Goal: Task Accomplishment & Management: Use online tool/utility

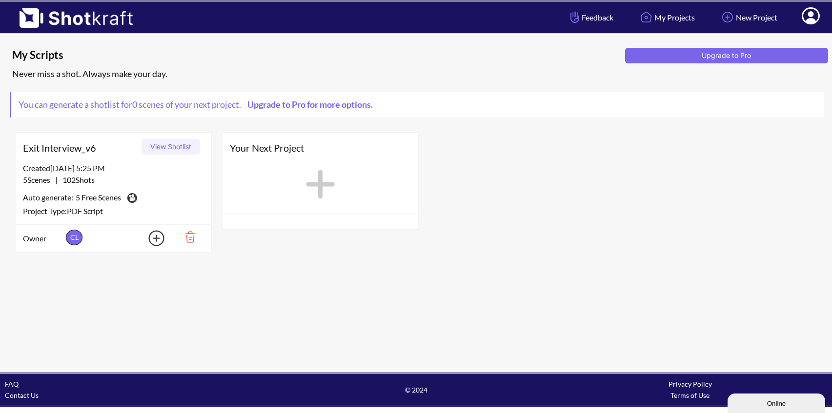
click at [191, 233] on img at bounding box center [187, 237] width 34 height 17
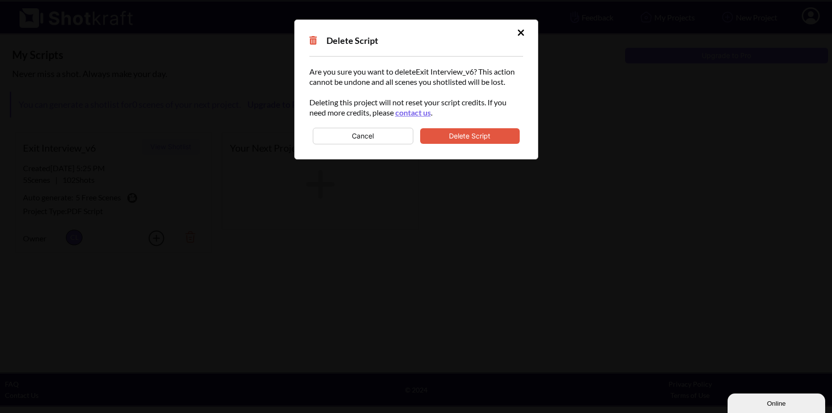
click at [479, 136] on button "Delete Script" at bounding box center [470, 136] width 100 height 16
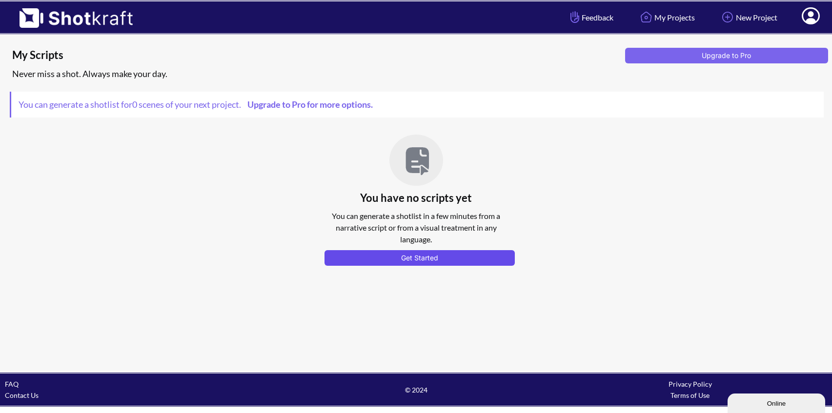
click at [421, 258] on button "Get Started" at bounding box center [420, 258] width 190 height 16
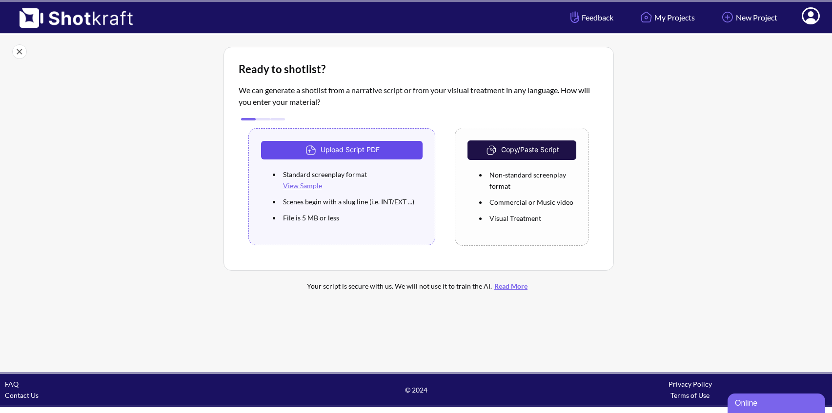
click at [359, 149] on button "Upload Script PDF" at bounding box center [342, 150] width 162 height 19
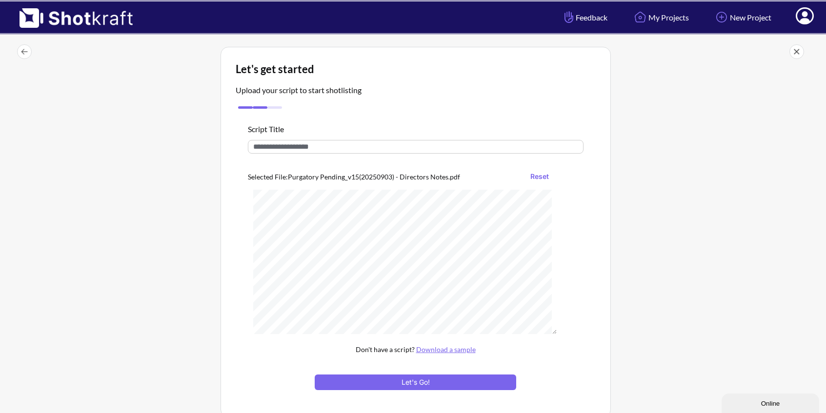
click at [337, 147] on input "text" at bounding box center [416, 147] width 336 height 14
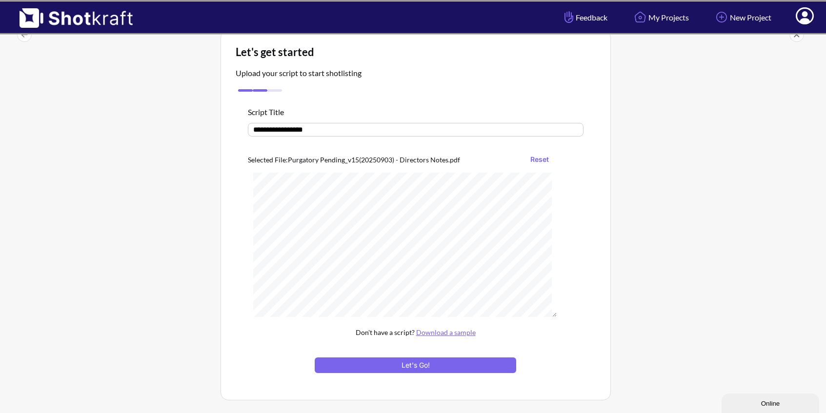
scroll to position [19, 0]
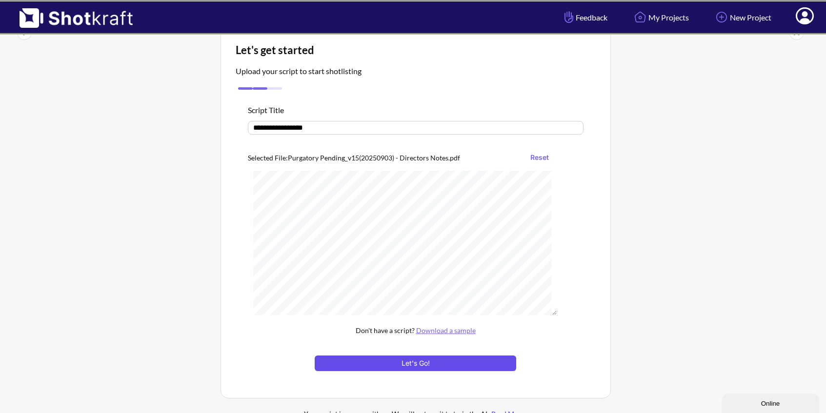
type input "**********"
click at [417, 363] on button "Let's Go!" at bounding box center [415, 364] width 201 height 16
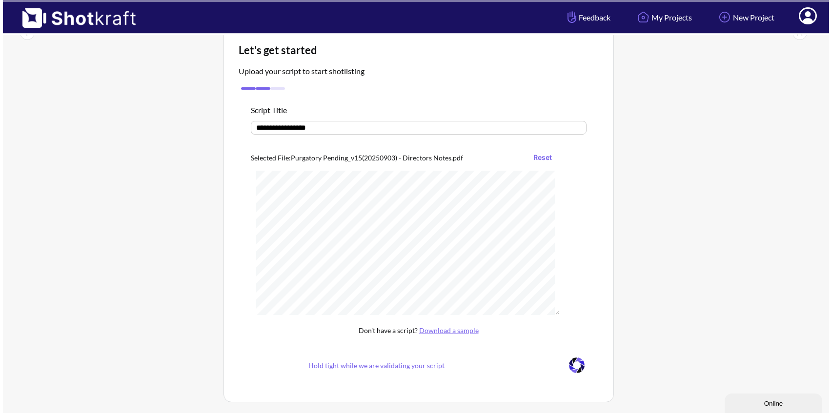
scroll to position [0, 0]
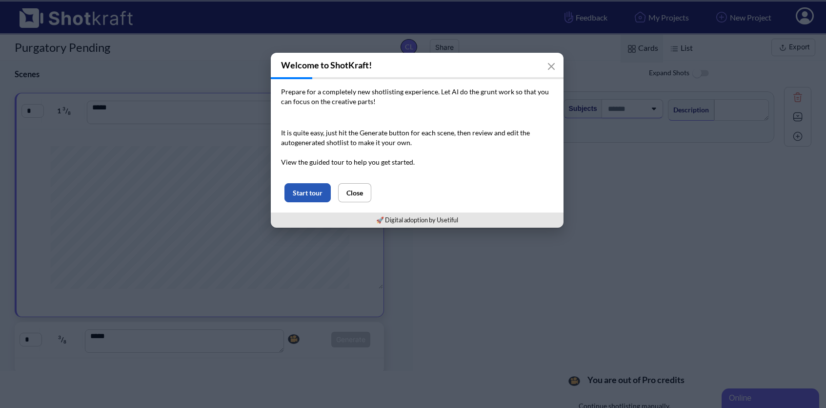
click at [305, 191] on button "Start tour" at bounding box center [308, 192] width 46 height 19
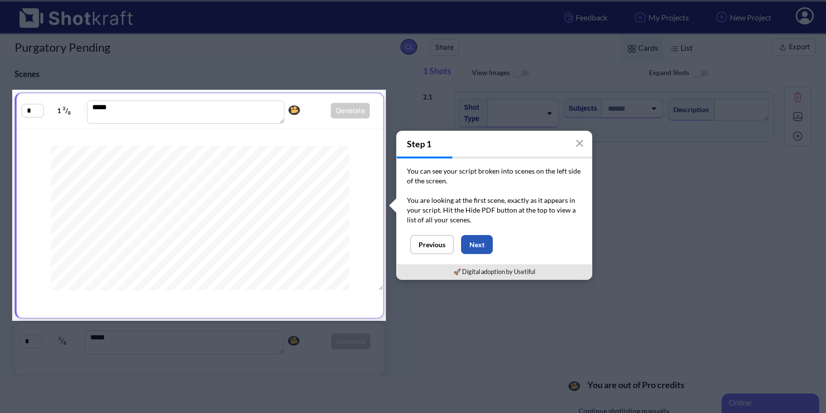
click at [479, 244] on button "Next" at bounding box center [477, 244] width 32 height 19
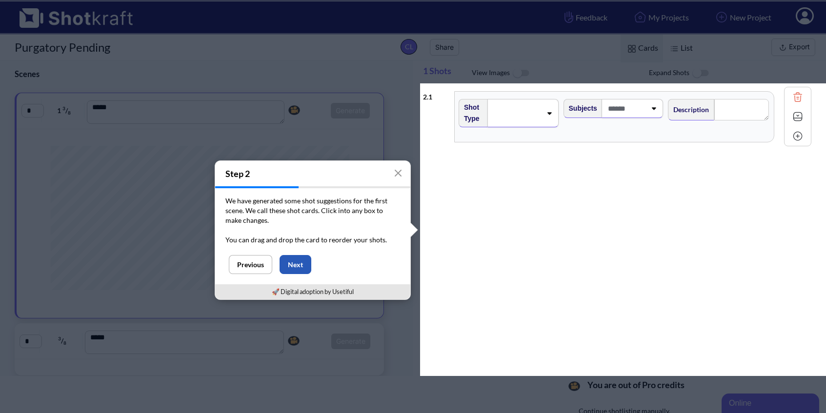
click at [300, 263] on button "Next" at bounding box center [296, 264] width 32 height 19
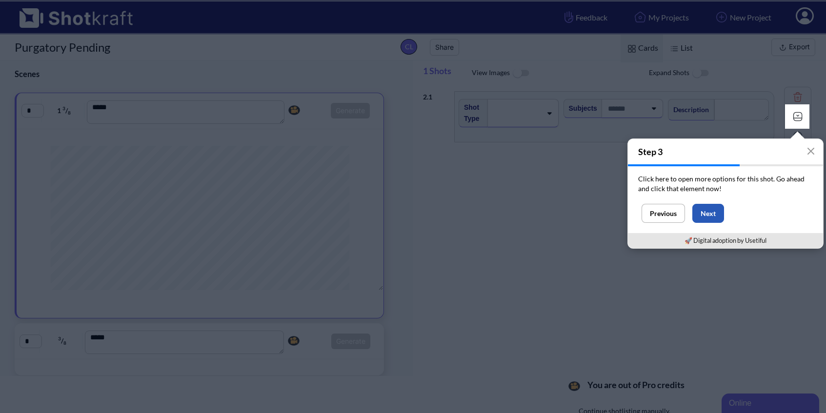
click at [710, 214] on button "Next" at bounding box center [709, 213] width 32 height 19
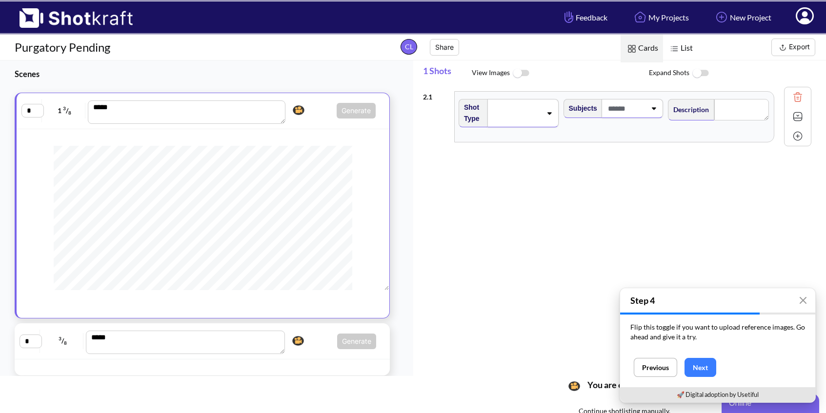
click at [312, 330] on div "* 3 / 8 *** Generate Click here to upgrade, or continue to shotlist manually." at bounding box center [203, 341] width 366 height 26
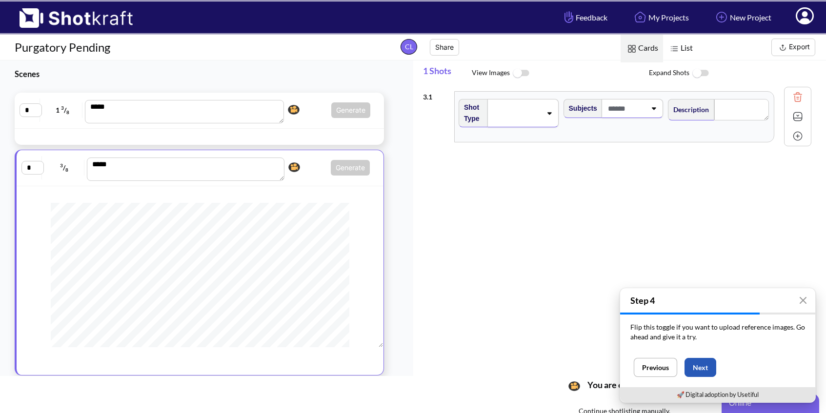
click at [700, 368] on button "Next" at bounding box center [701, 367] width 32 height 19
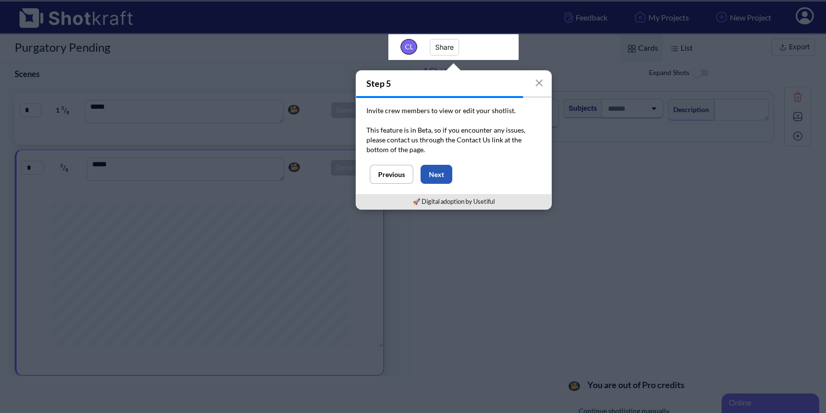
click at [436, 169] on button "Next" at bounding box center [437, 174] width 32 height 19
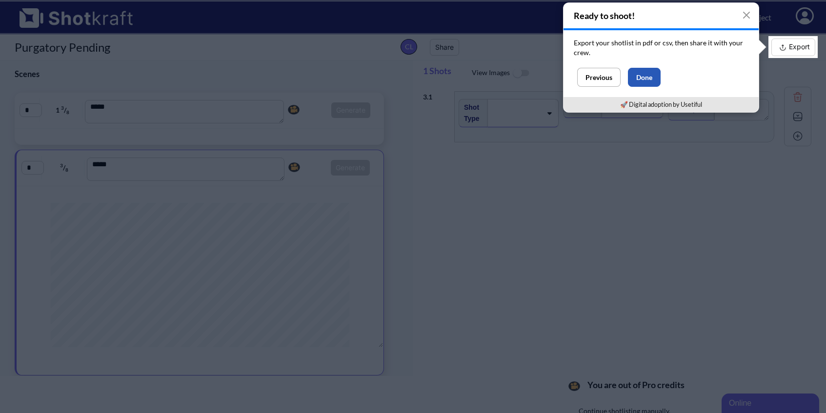
click at [647, 76] on button "Done" at bounding box center [644, 77] width 33 height 19
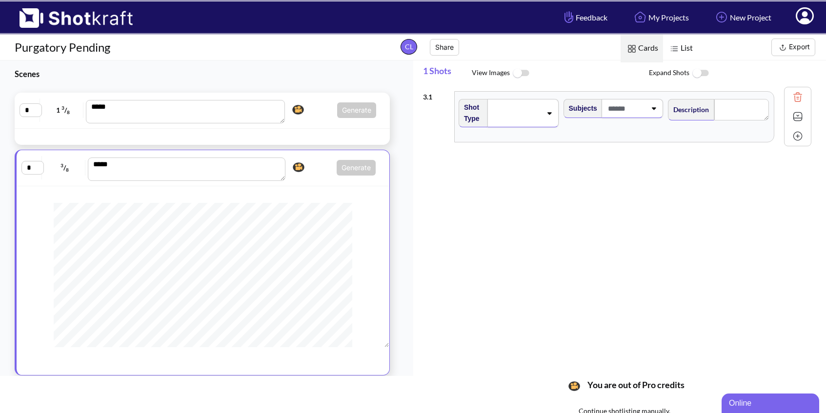
click at [314, 120] on div "* 1 3 / 8 *** Generate Click here to upgrade, or continue to shotlist manually." at bounding box center [203, 111] width 366 height 26
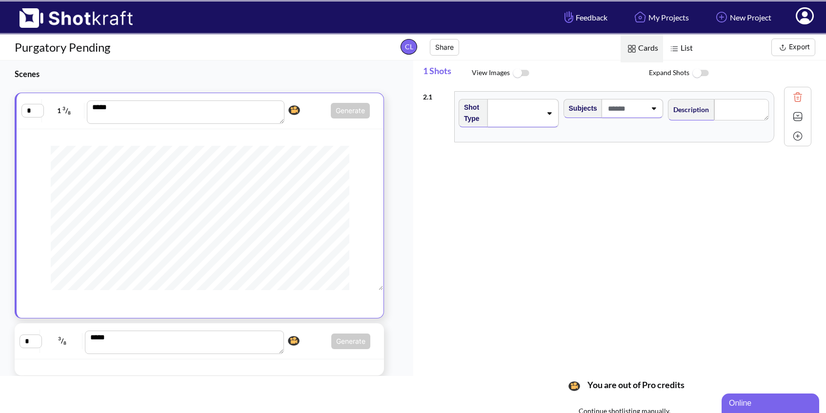
click at [802, 17] on icon at bounding box center [805, 15] width 18 height 17
click at [766, 49] on link "Log Out" at bounding box center [778, 51] width 81 height 16
